Goal: Check status: Check status

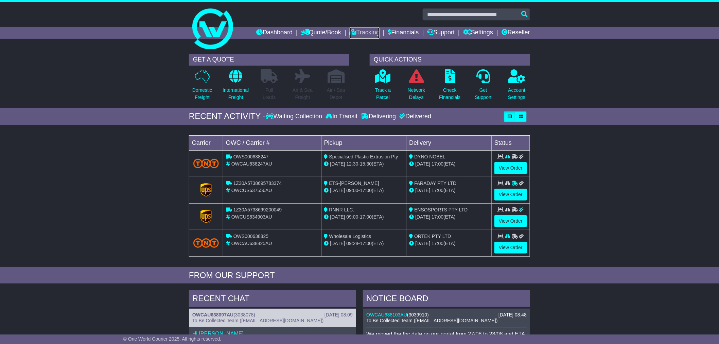
click at [350, 30] on link "Tracking" at bounding box center [365, 33] width 30 height 12
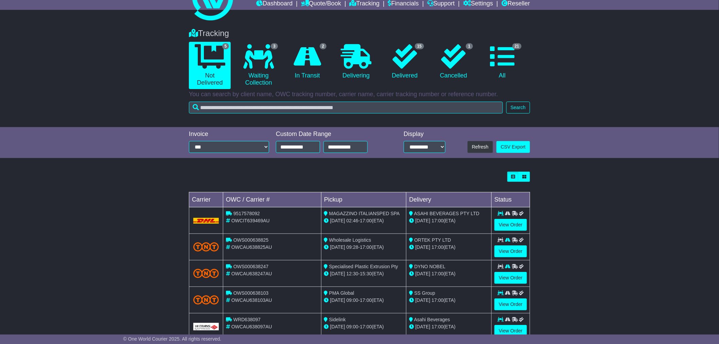
scroll to position [49, 0]
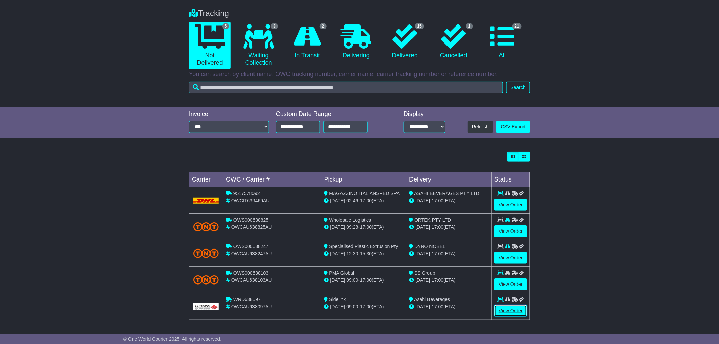
click at [511, 310] on link "View Order" at bounding box center [510, 311] width 33 height 12
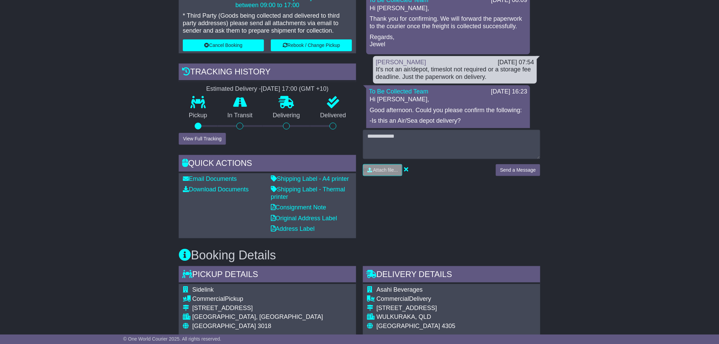
scroll to position [189, 0]
click at [241, 144] on div "Manage collection Driver is booked to arrive 29 Aug 2025 between 09:00 to 17:00…" at bounding box center [267, 106] width 184 height 264
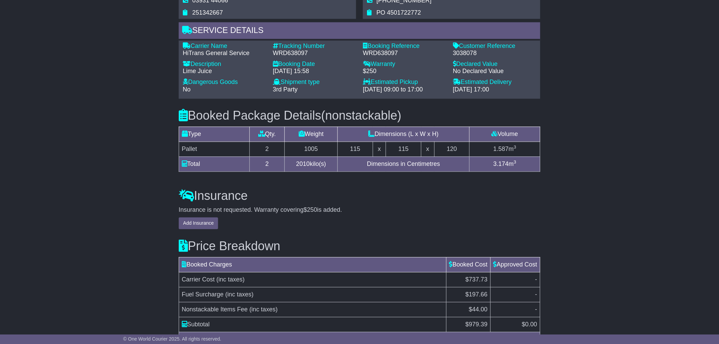
scroll to position [586, 0]
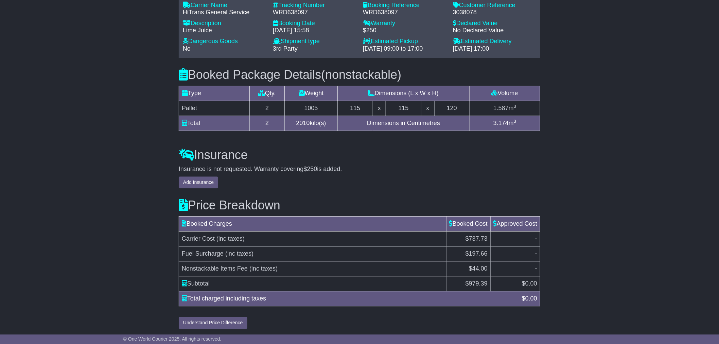
drag, startPoint x: 493, startPoint y: 282, endPoint x: 467, endPoint y: 281, distance: 25.2
click at [469, 281] on span "979.39" at bounding box center [478, 283] width 19 height 7
drag, startPoint x: 460, startPoint y: 278, endPoint x: 485, endPoint y: 284, distance: 25.8
click at [485, 284] on td "$ 979.39" at bounding box center [468, 283] width 44 height 15
copy td "$ 979.39"
